Goal: Task Accomplishment & Management: Complete application form

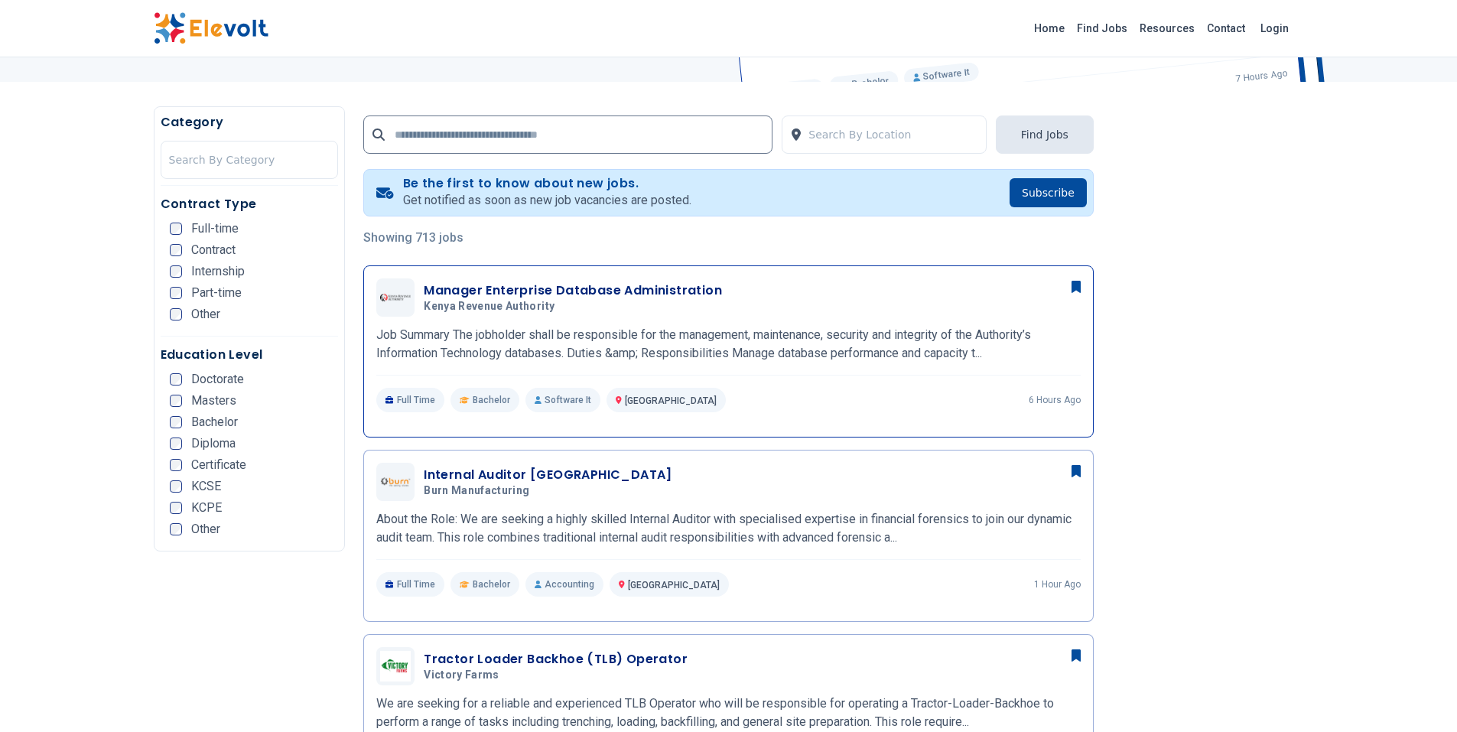
scroll to position [229, 0]
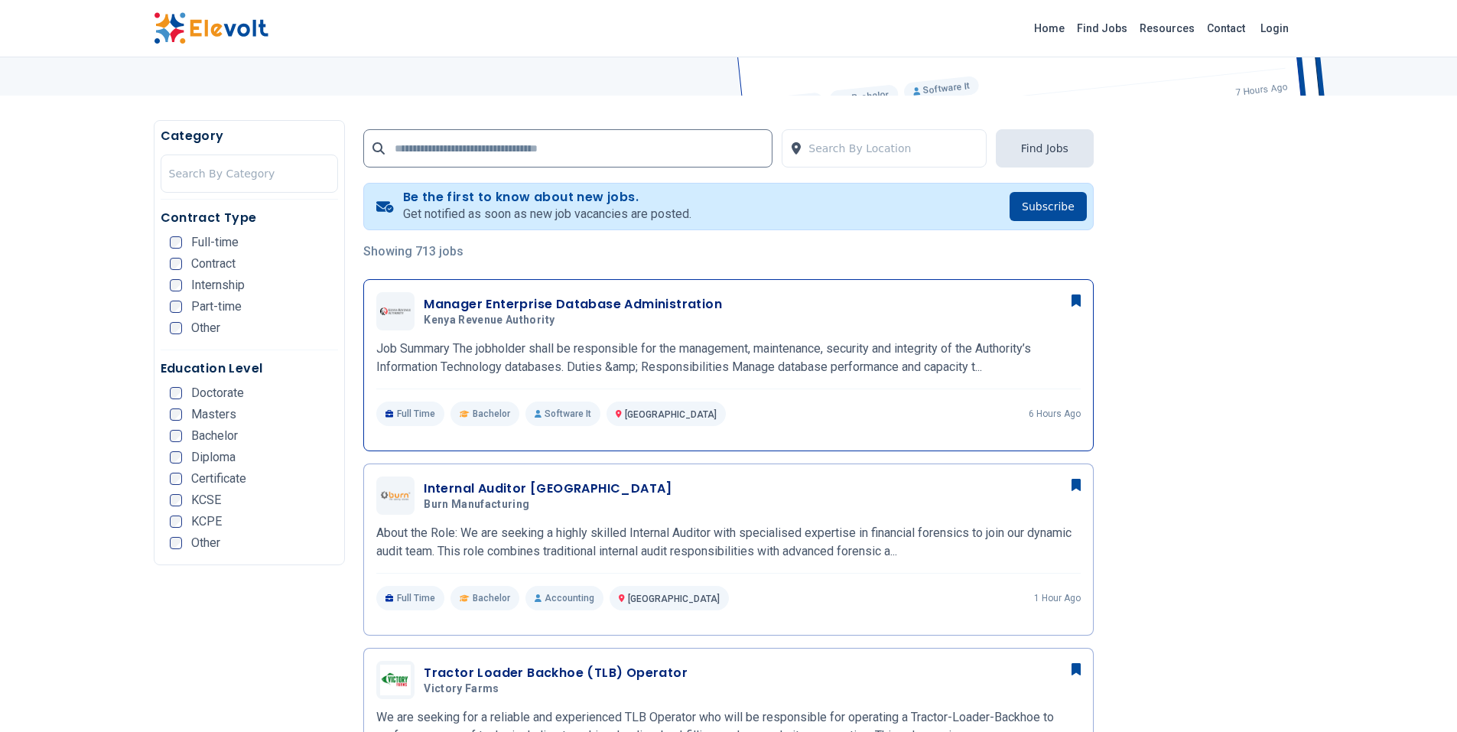
click at [597, 301] on h3 "Manager Enterprise Database Administration" at bounding box center [573, 304] width 298 height 18
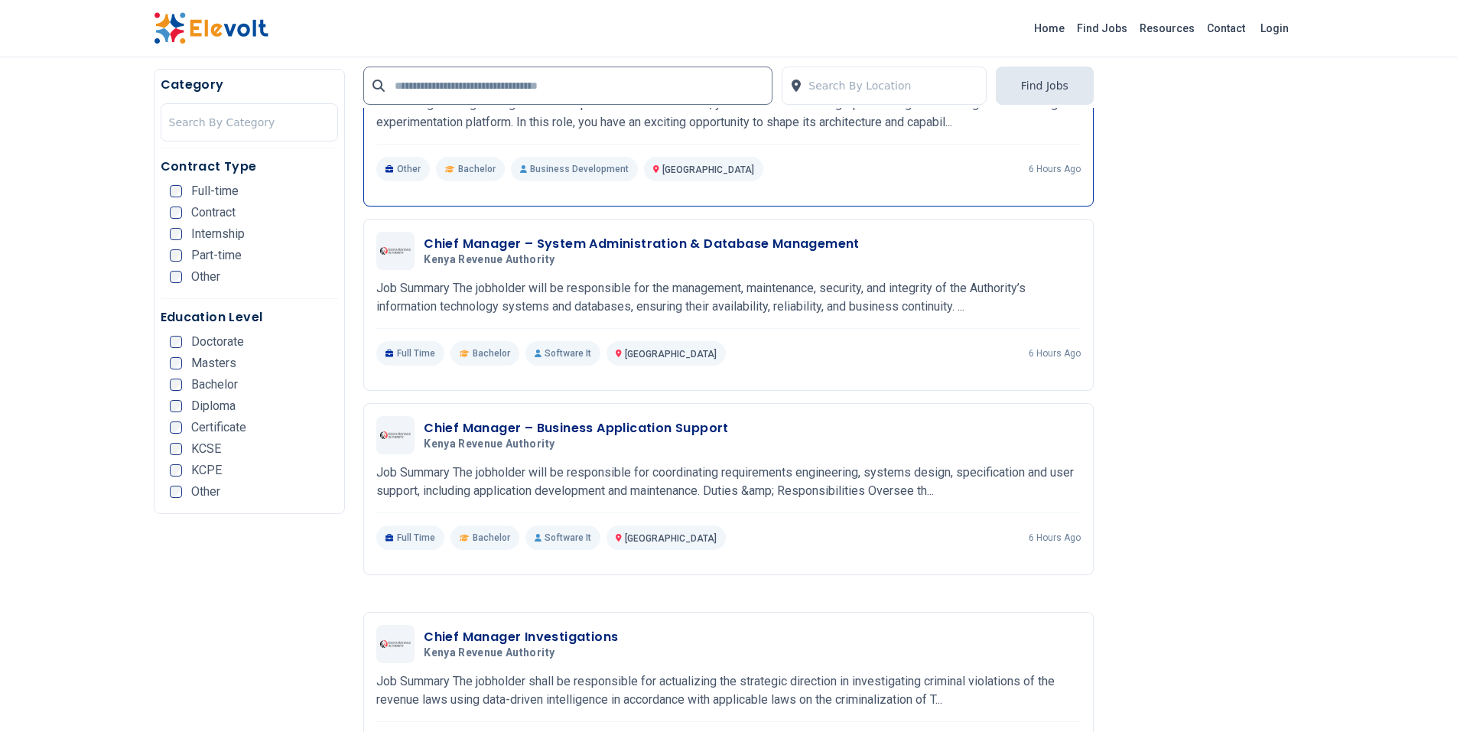
scroll to position [1606, 0]
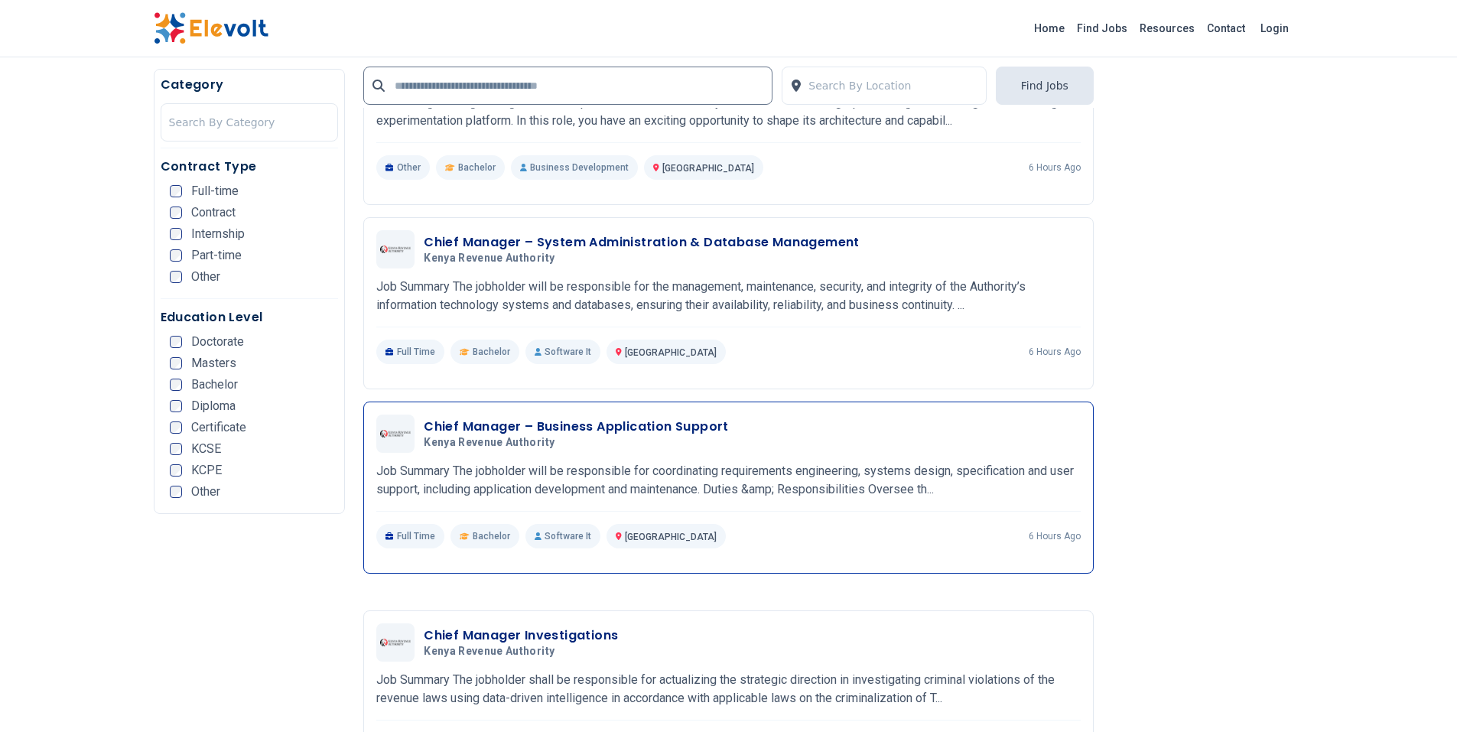
click at [616, 418] on h3 "Chief Manager – Business Application Support" at bounding box center [576, 427] width 305 height 18
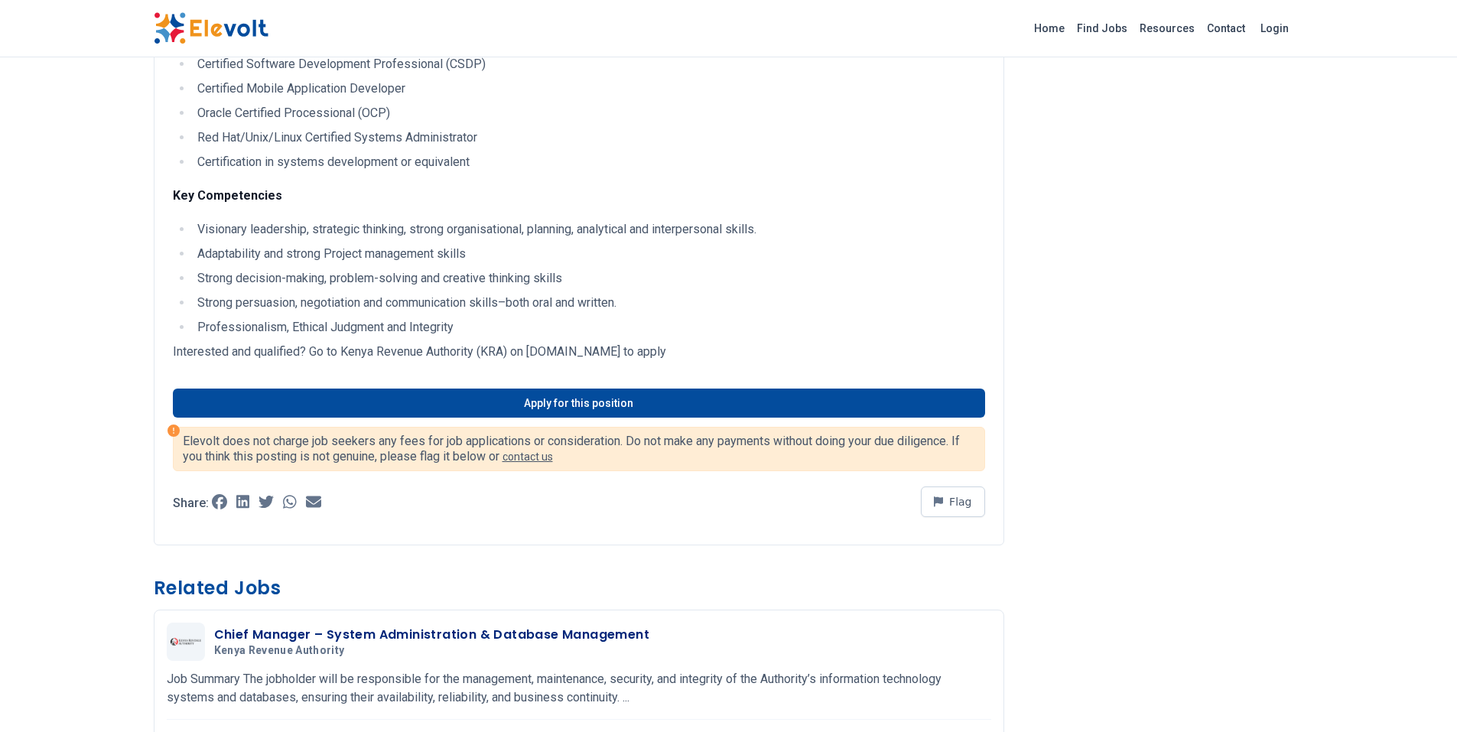
scroll to position [841, 0]
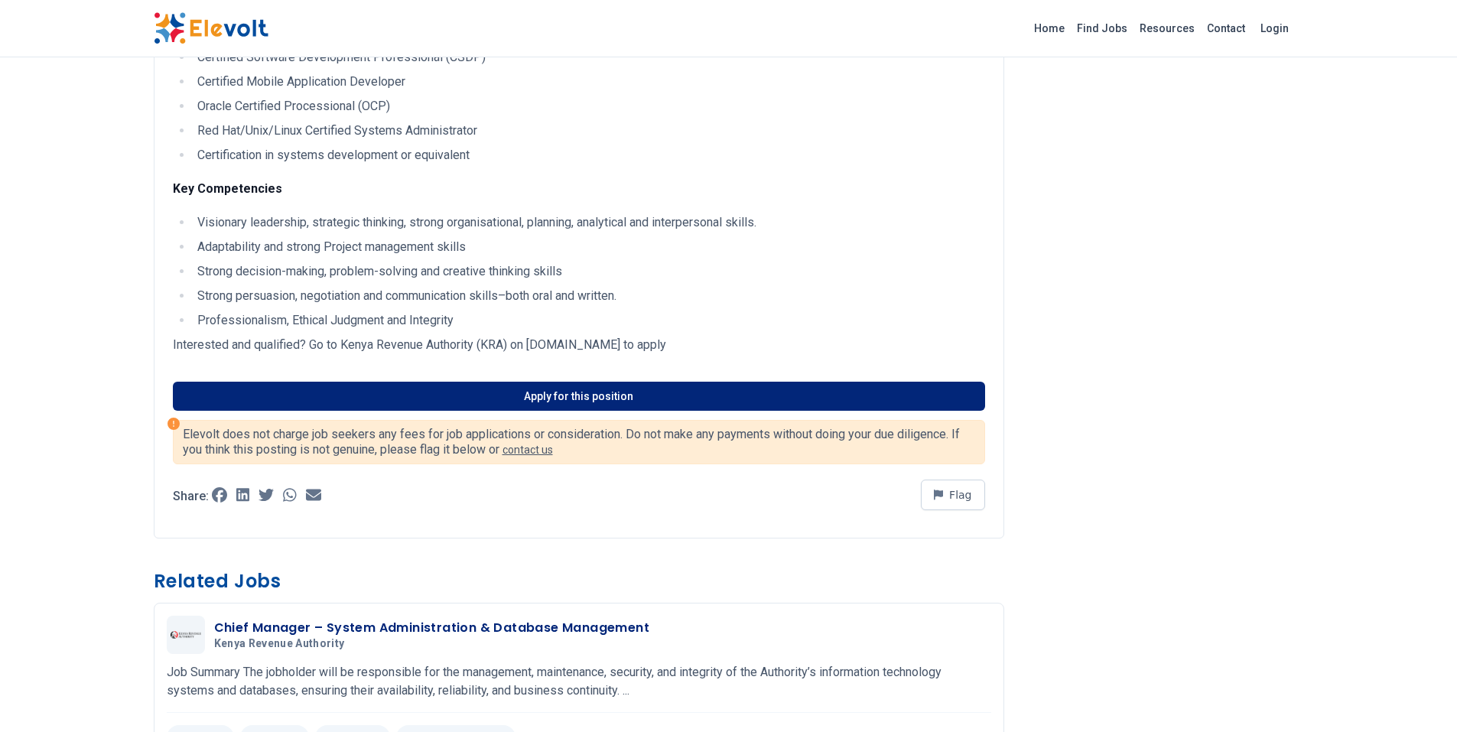
click at [576, 393] on link "Apply for this position" at bounding box center [579, 396] width 812 height 29
